Goal: Transaction & Acquisition: Purchase product/service

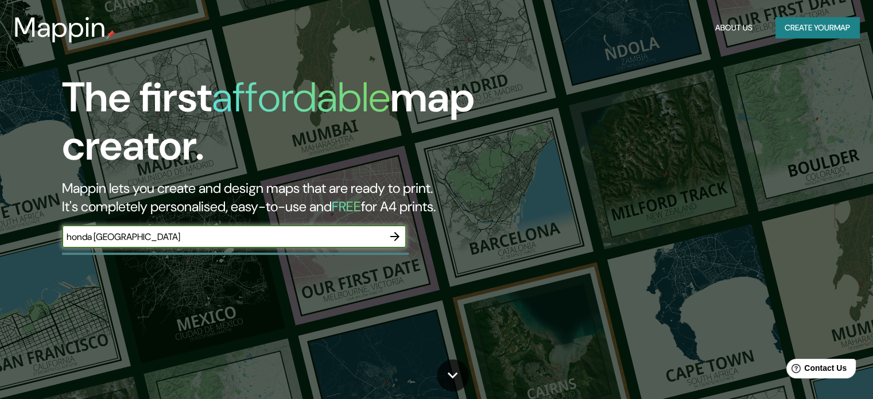
type input "honda [GEOGRAPHIC_DATA]"
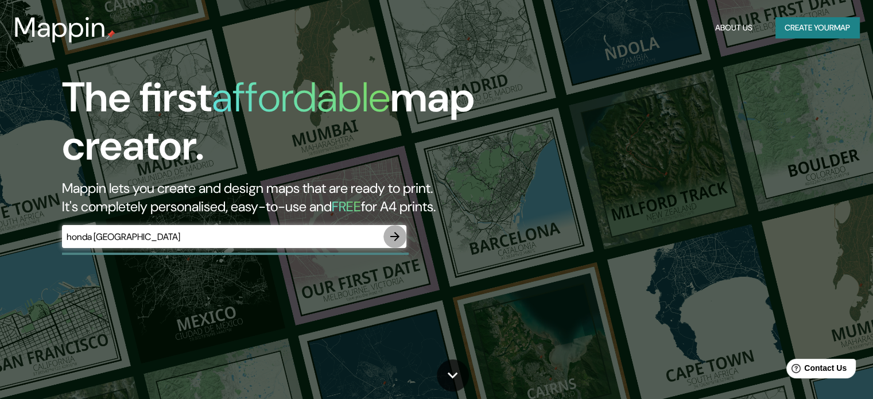
click at [390, 236] on icon "button" at bounding box center [395, 237] width 14 height 14
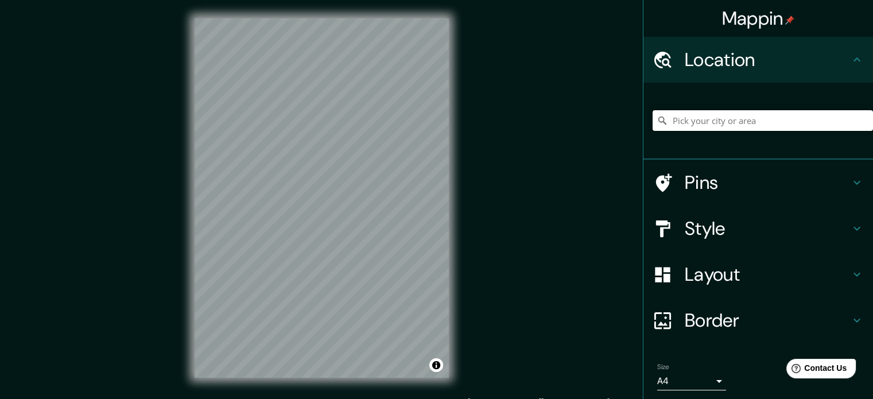
click at [737, 126] on input "Pick your city or area" at bounding box center [763, 120] width 220 height 21
paste input "[GEOGRAPHIC_DATA]"
type input "[GEOGRAPHIC_DATA]"
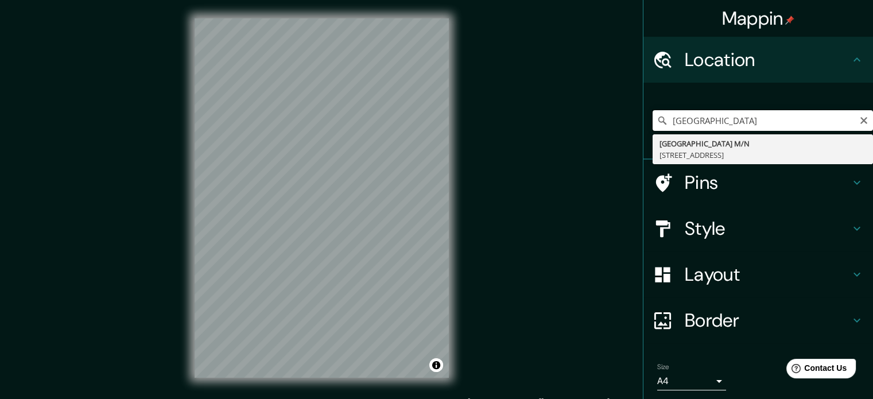
click at [849, 114] on input "[GEOGRAPHIC_DATA]" at bounding box center [763, 120] width 220 height 21
click at [861, 122] on icon "Clear" at bounding box center [864, 120] width 7 height 7
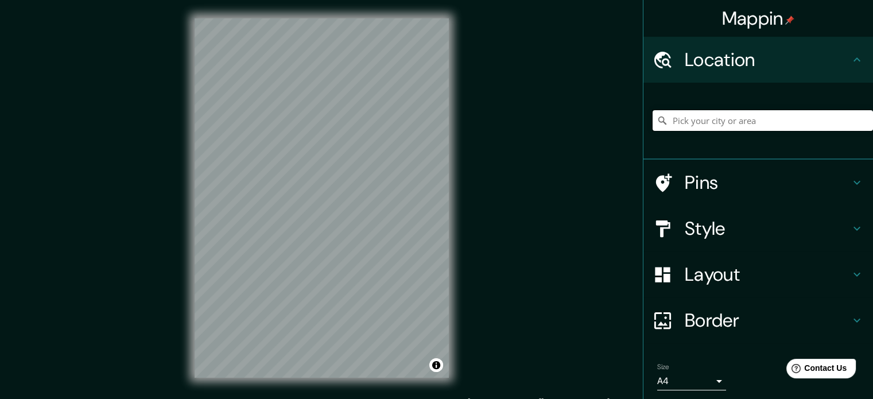
paste input "Cra. 12 # 18-115"
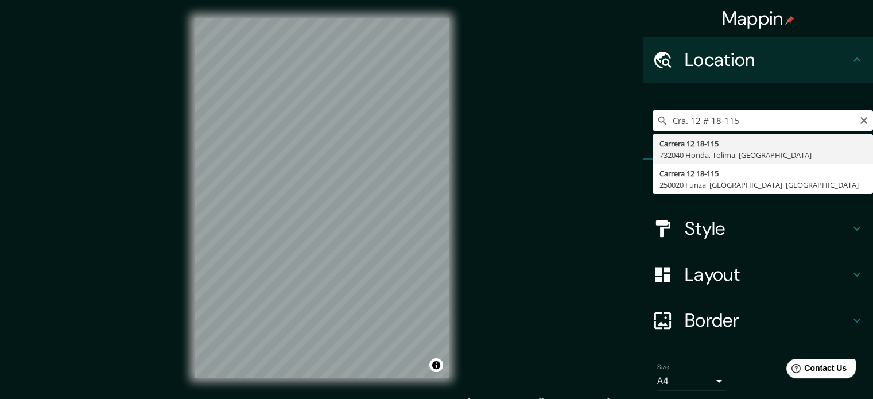
type input "Carrera 12 18-115, 732040 Honda, Tolima, [GEOGRAPHIC_DATA]"
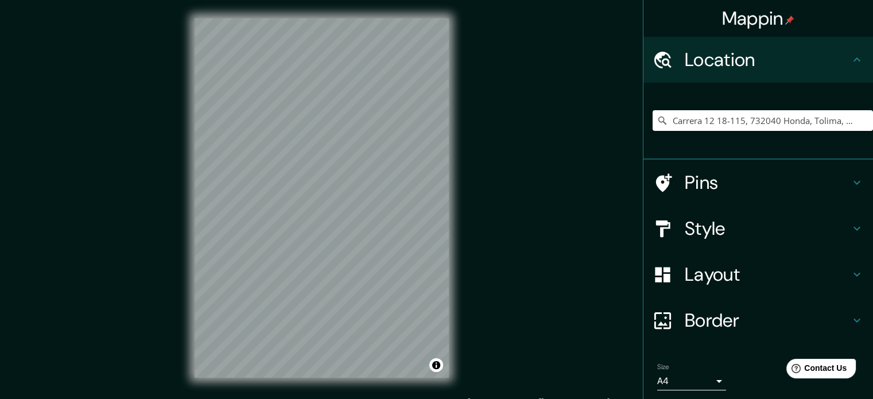
click at [762, 222] on h4 "Style" at bounding box center [767, 228] width 165 height 23
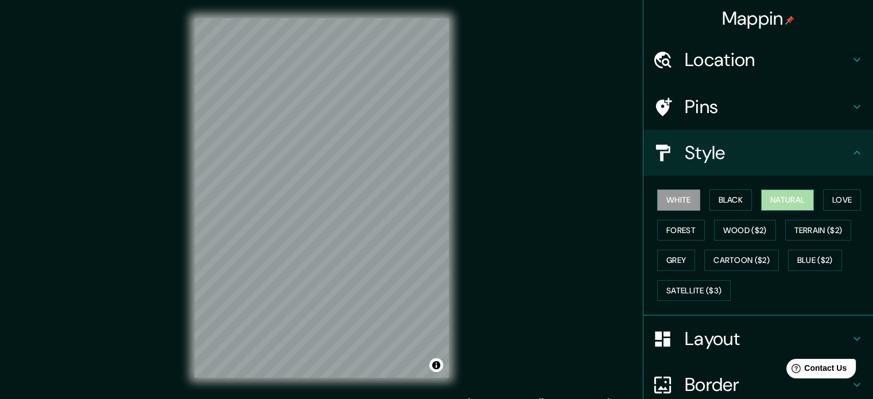
click at [797, 202] on button "Natural" at bounding box center [787, 199] width 53 height 21
